Goal: Information Seeking & Learning: Learn about a topic

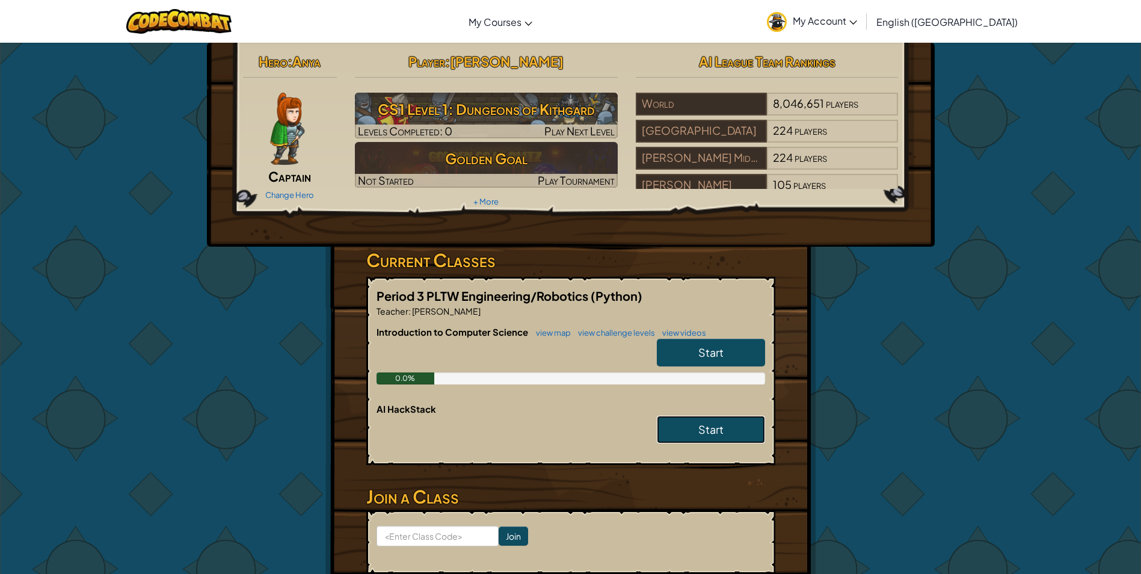
click at [711, 428] on span "Start" at bounding box center [710, 429] width 25 height 14
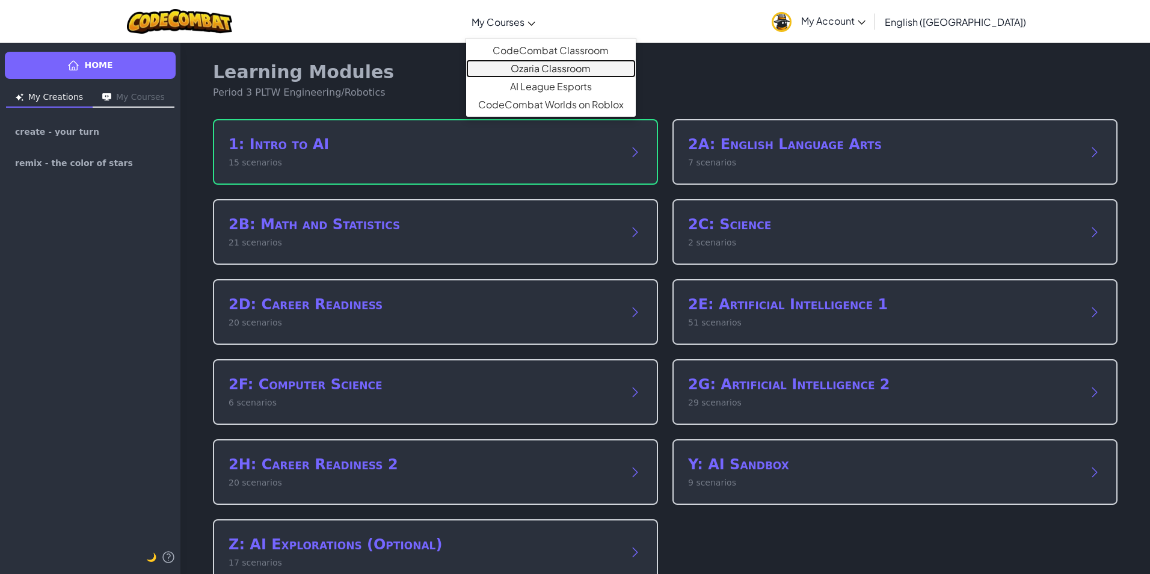
click at [574, 67] on link "Ozaria Classroom" at bounding box center [551, 69] width 170 height 18
